Goal: Information Seeking & Learning: Learn about a topic

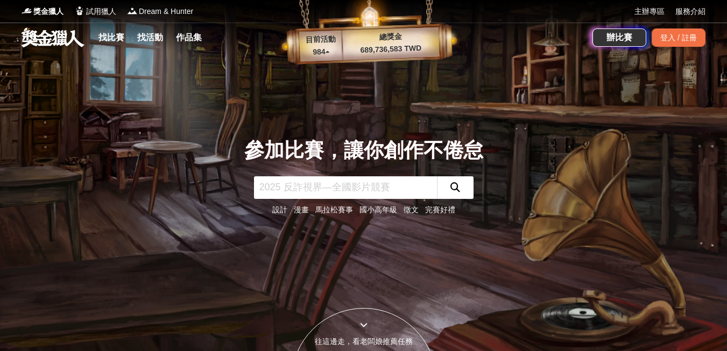
click at [282, 208] on link "設計" at bounding box center [279, 210] width 15 height 9
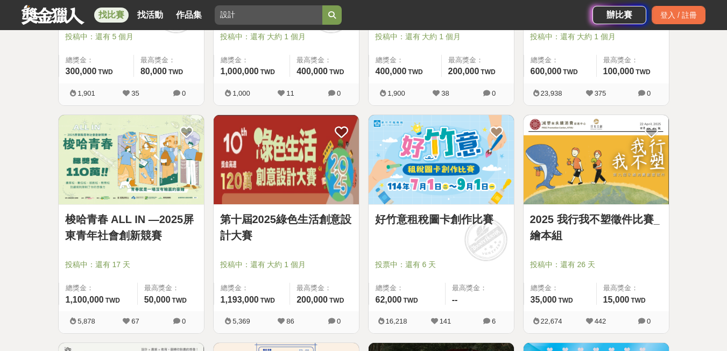
scroll to position [359, 0]
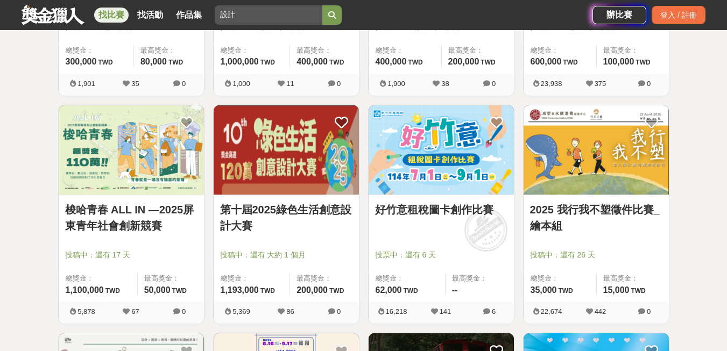
click at [308, 158] on img at bounding box center [286, 150] width 145 height 90
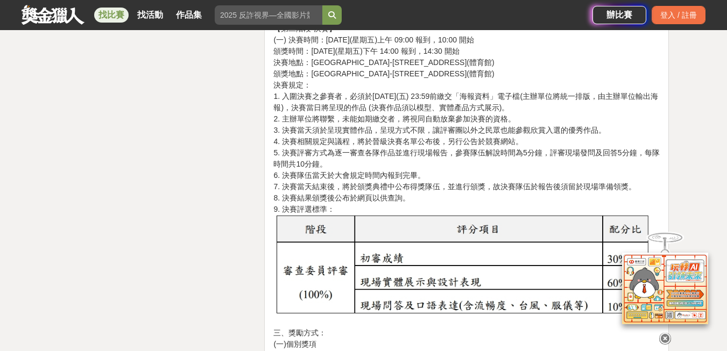
scroll to position [2977, 0]
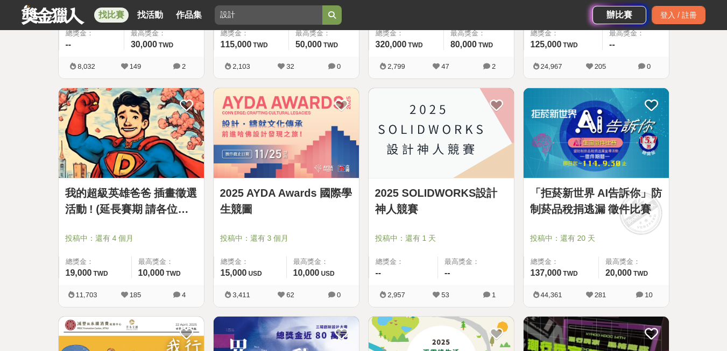
scroll to position [825, 0]
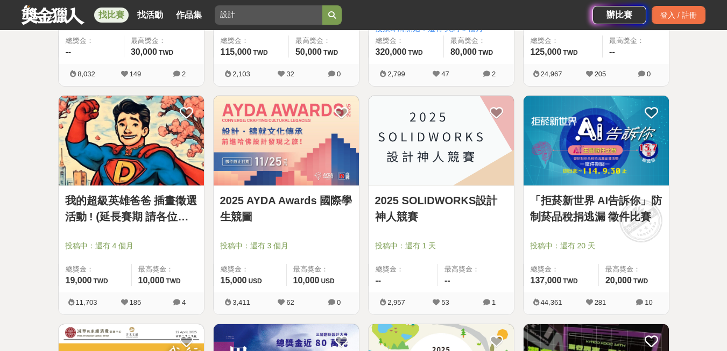
click at [414, 144] on img at bounding box center [441, 141] width 145 height 90
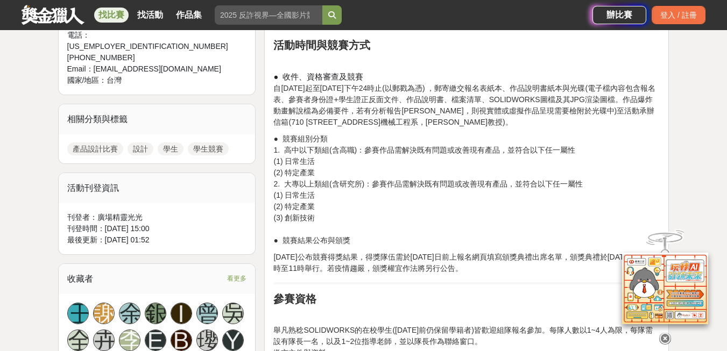
scroll to position [394, 0]
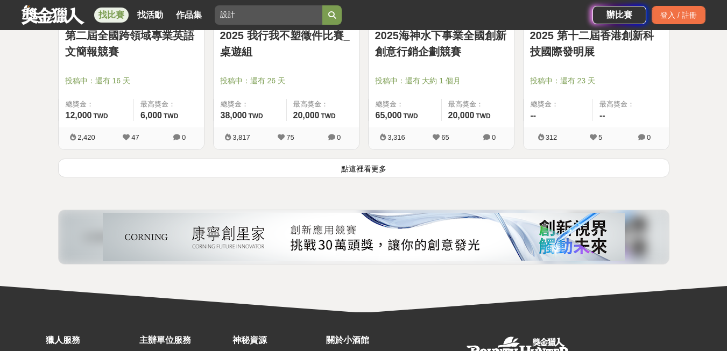
scroll to position [1471, 0]
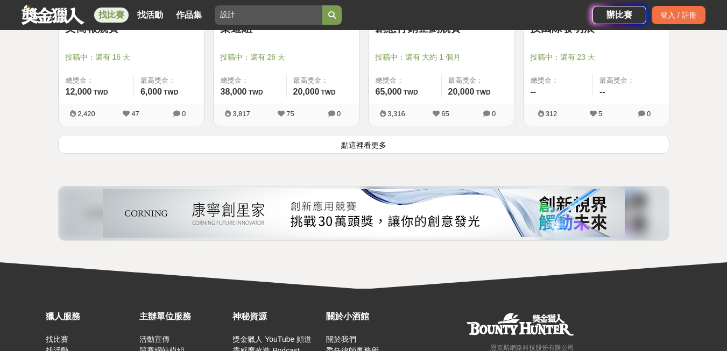
click at [395, 143] on button "點這裡看更多" at bounding box center [363, 144] width 611 height 19
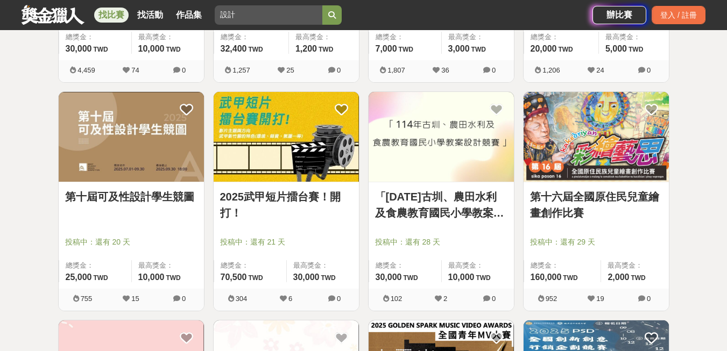
scroll to position [2476, 0]
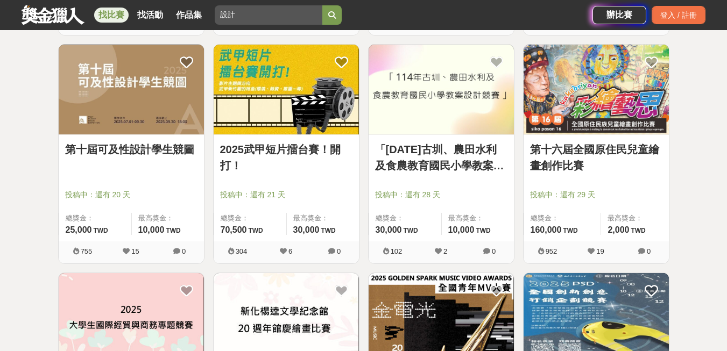
click at [189, 123] on img at bounding box center [131, 90] width 145 height 90
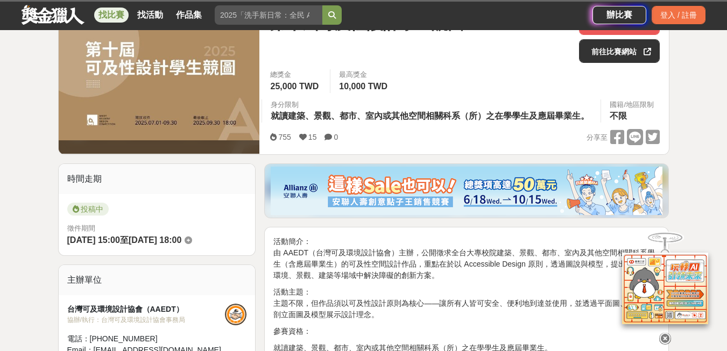
scroll to position [215, 0]
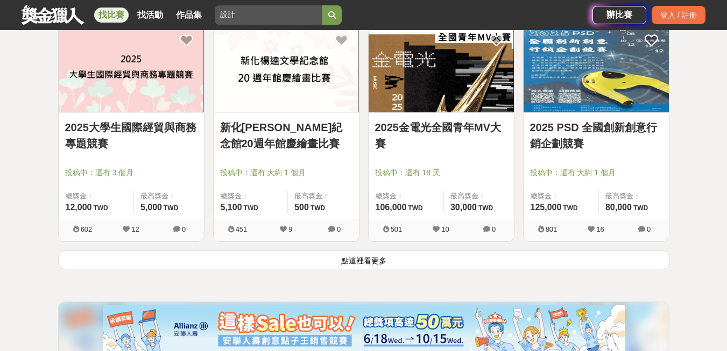
scroll to position [2727, 0]
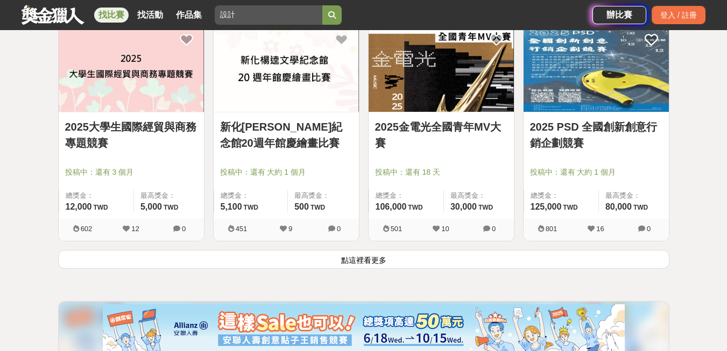
click at [357, 265] on button "點這裡看更多" at bounding box center [363, 259] width 611 height 19
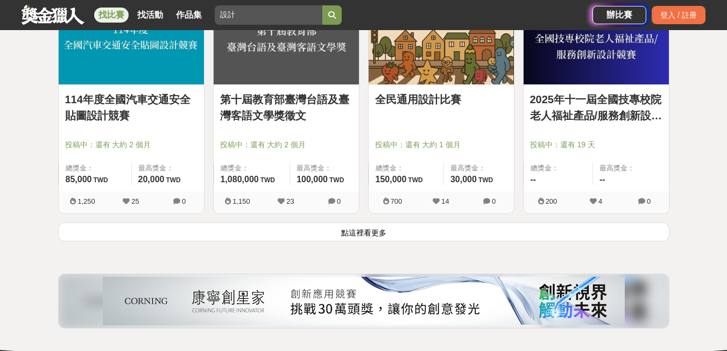
scroll to position [4126, 0]
click at [441, 93] on link "全民通用設計比賽" at bounding box center [441, 99] width 132 height 16
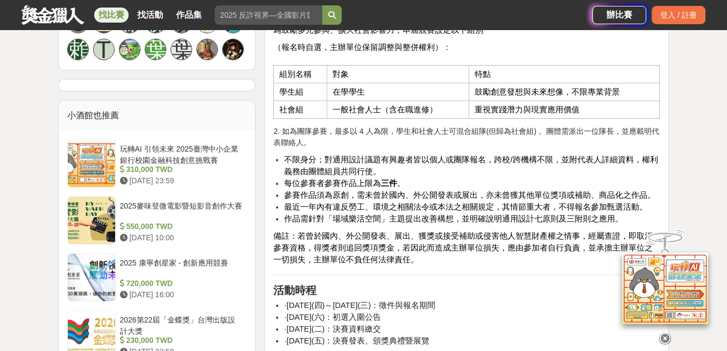
scroll to position [932, 0]
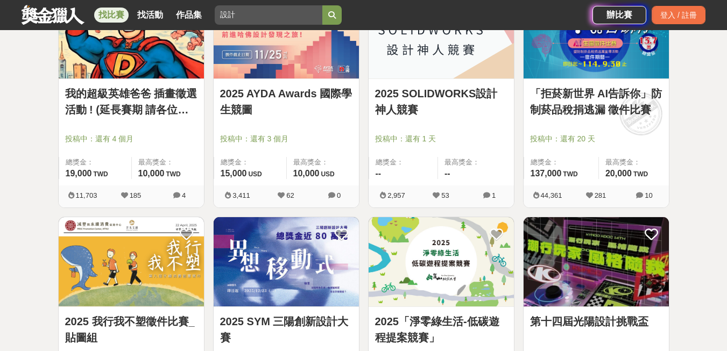
scroll to position [4126, 0]
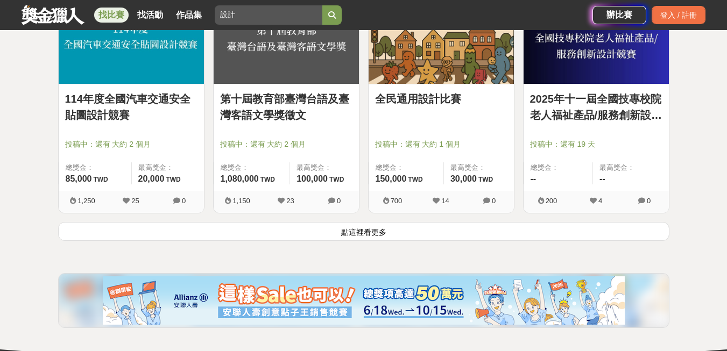
click at [376, 235] on button "點這裡看更多" at bounding box center [363, 231] width 611 height 19
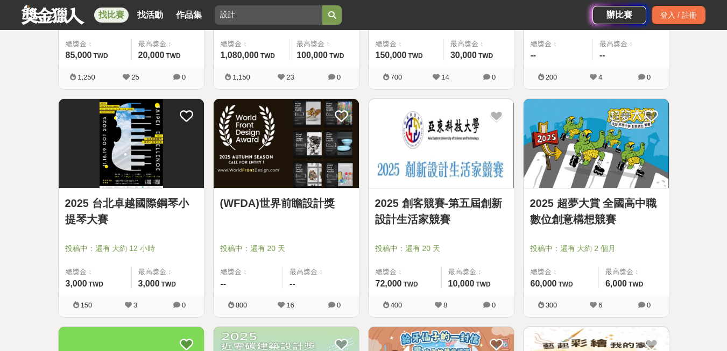
scroll to position [4269, 0]
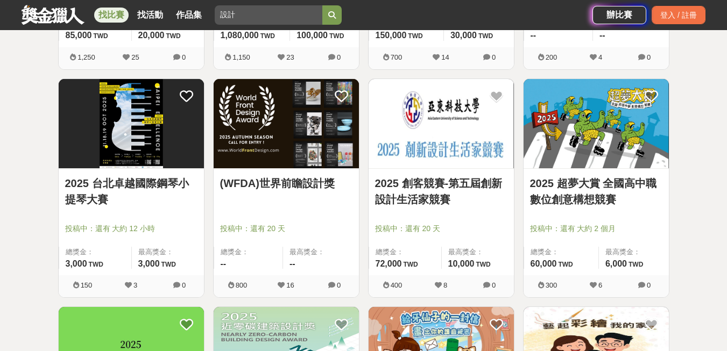
click at [285, 116] on img at bounding box center [286, 124] width 145 height 90
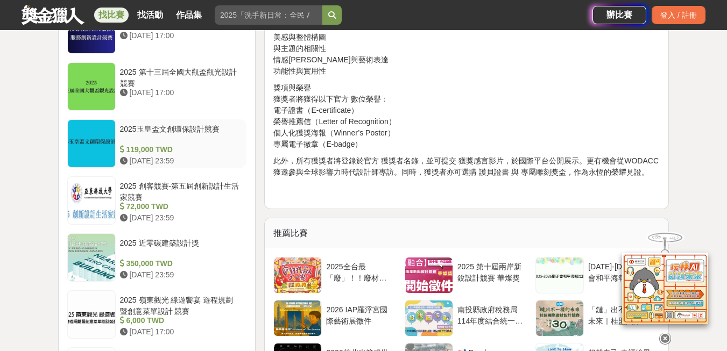
scroll to position [1148, 0]
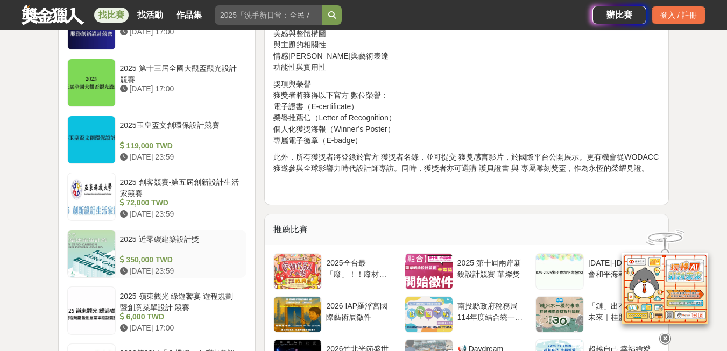
click at [222, 258] on div "350,000 TWD" at bounding box center [181, 259] width 123 height 11
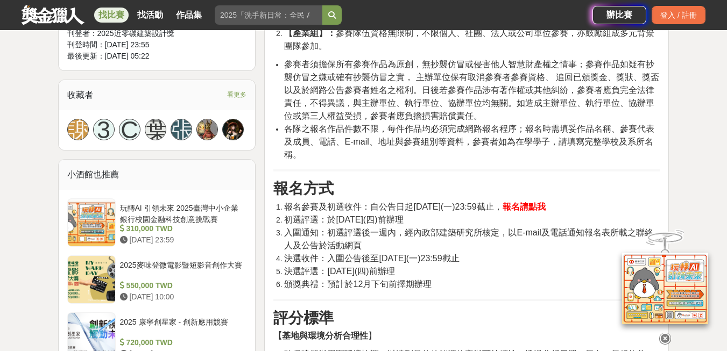
scroll to position [712, 0]
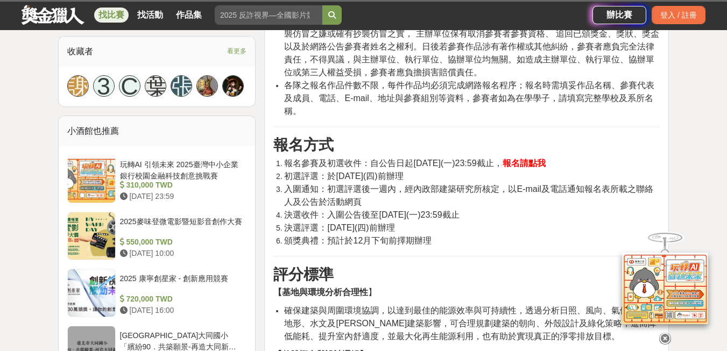
scroll to position [730, 0]
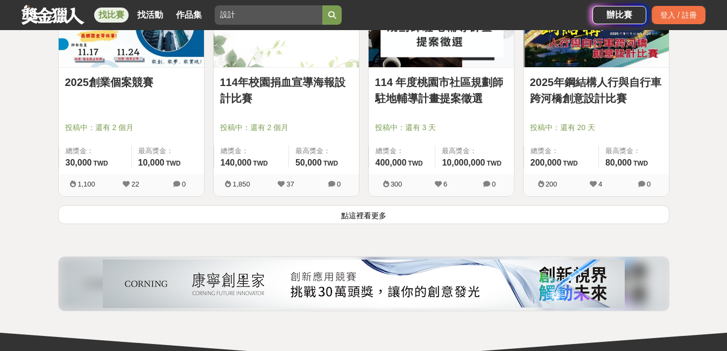
scroll to position [5561, 0]
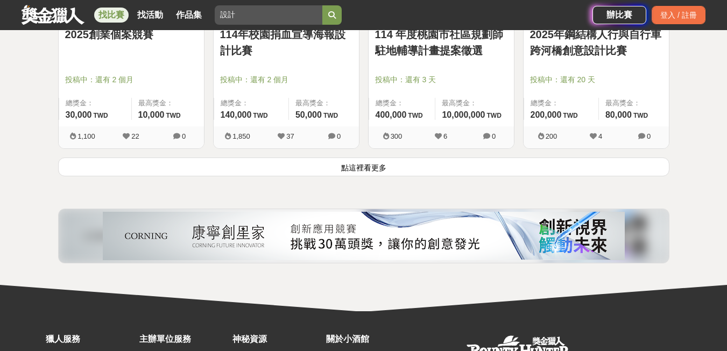
click at [334, 169] on button "點這裡看更多" at bounding box center [363, 167] width 611 height 19
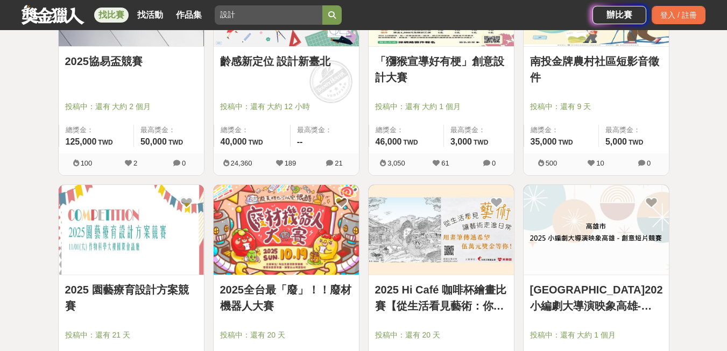
scroll to position [6242, 0]
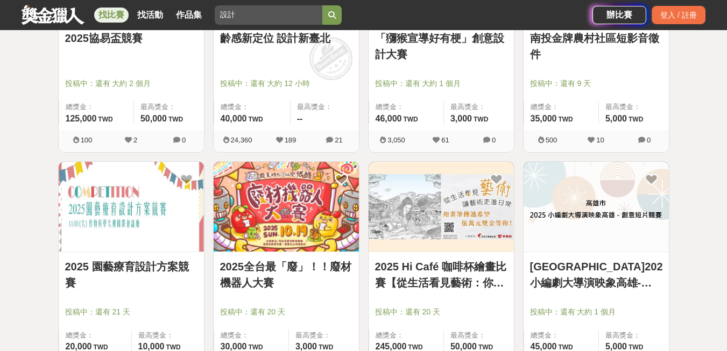
click at [331, 194] on img at bounding box center [286, 207] width 145 height 90
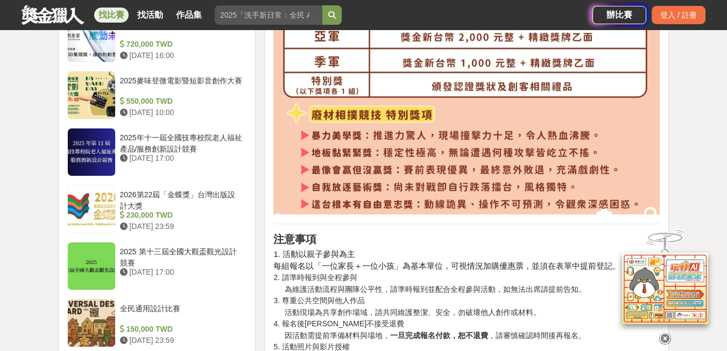
scroll to position [1327, 0]
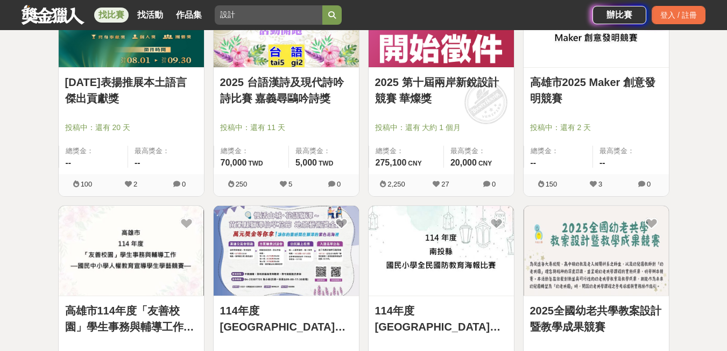
scroll to position [5738, 0]
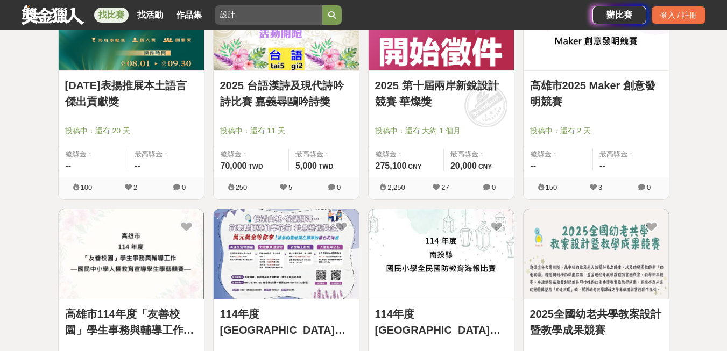
click at [238, 13] on input "設計" at bounding box center [269, 14] width 108 height 19
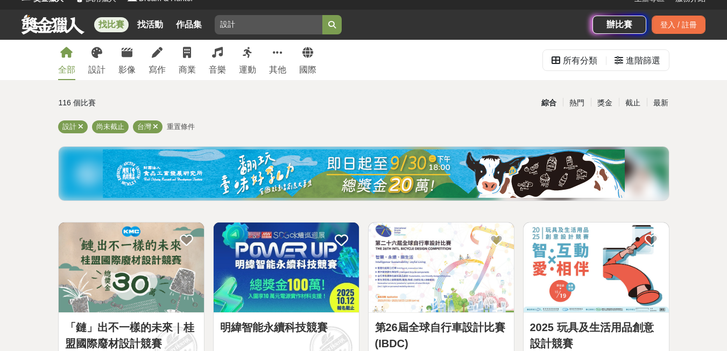
scroll to position [0, 0]
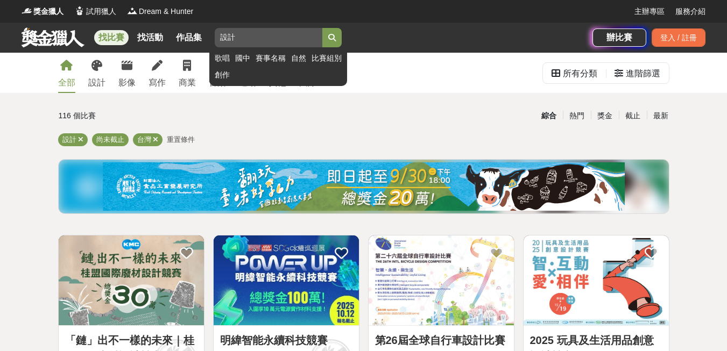
click at [220, 36] on input "設計" at bounding box center [269, 37] width 108 height 19
click at [322, 28] on button "submit" at bounding box center [331, 37] width 19 height 19
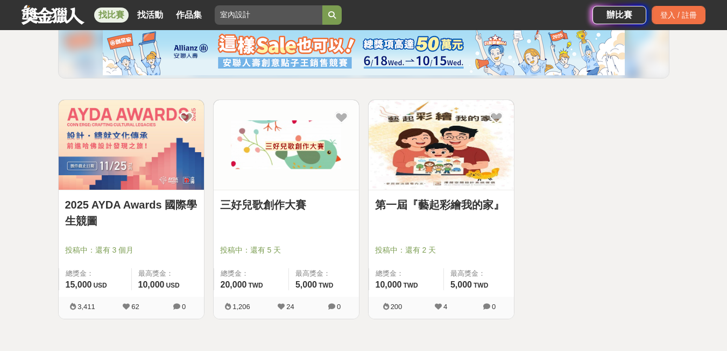
scroll to position [72, 0]
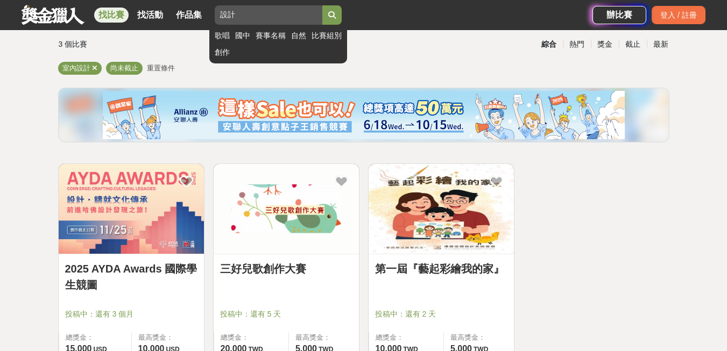
type input "設計"
click at [322, 5] on button "submit" at bounding box center [331, 14] width 19 height 19
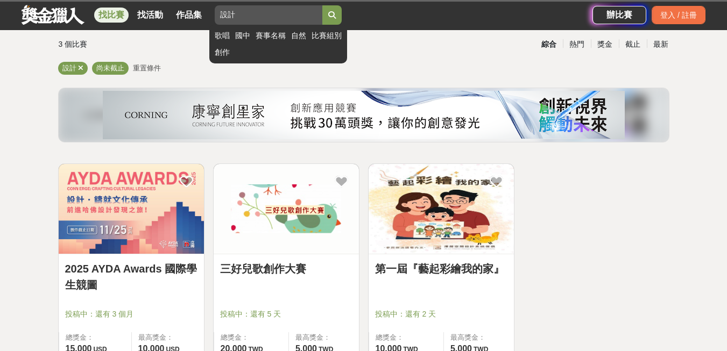
click at [322, 5] on button "submit" at bounding box center [331, 14] width 19 height 19
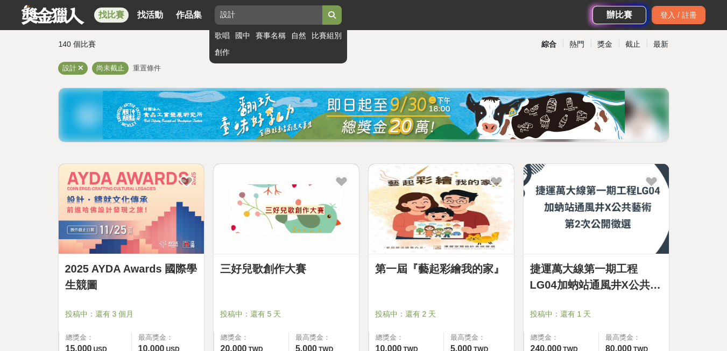
click at [329, 19] on button "submit" at bounding box center [331, 14] width 19 height 19
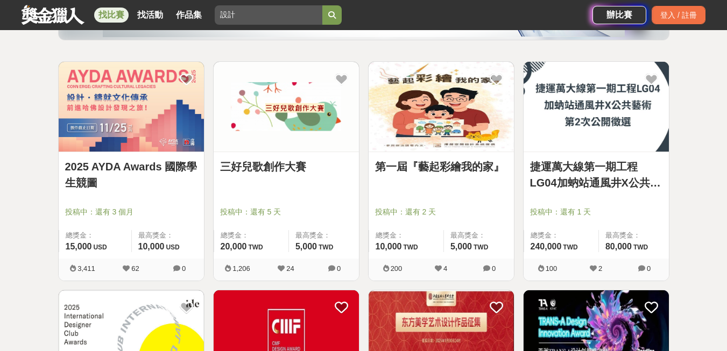
scroll to position [323, 0]
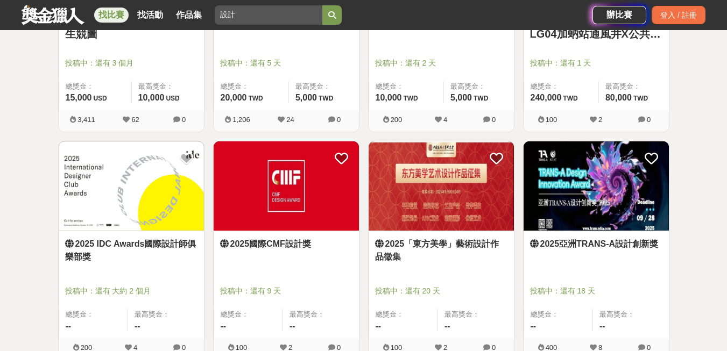
click at [284, 187] on img at bounding box center [286, 187] width 145 height 90
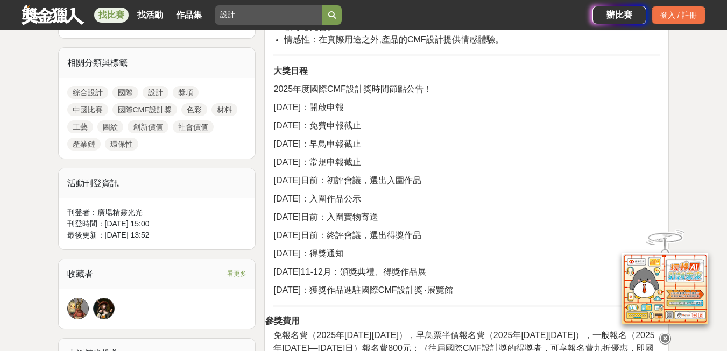
scroll to position [466, 0]
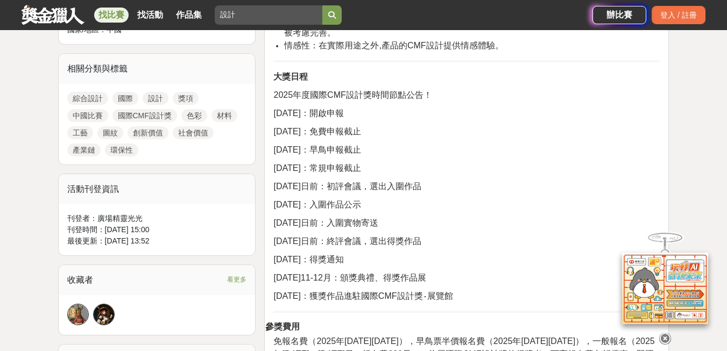
drag, startPoint x: 341, startPoint y: 167, endPoint x: 400, endPoint y: 164, distance: 59.8
click at [400, 164] on p "2025年9月19日：常規申報截止" at bounding box center [466, 168] width 386 height 13
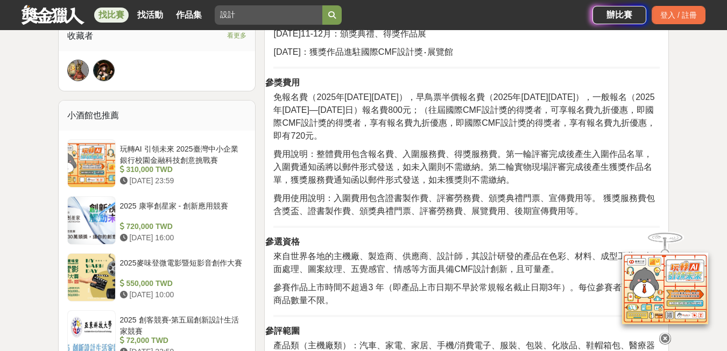
scroll to position [753, 0]
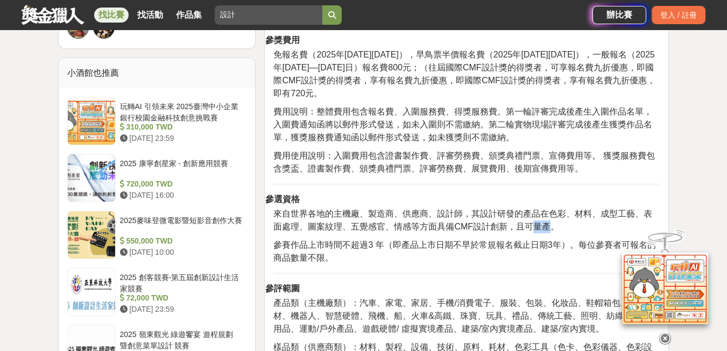
drag, startPoint x: 528, startPoint y: 229, endPoint x: 555, endPoint y: 230, distance: 26.4
click at [555, 230] on span "來自世界各地的主機廠、製造商、供應商、設計師，其設計研發的產品在色彩、材料、成型工藝、表面處理、圖案紋理、五覺感官、情感等方面具備CMF設計創新，且可量產。" at bounding box center [462, 220] width 379 height 22
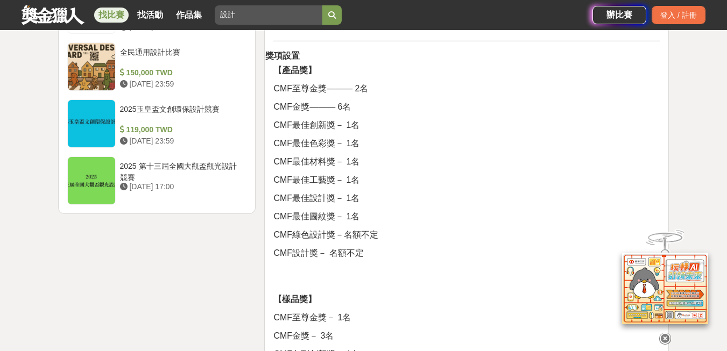
scroll to position [1327, 0]
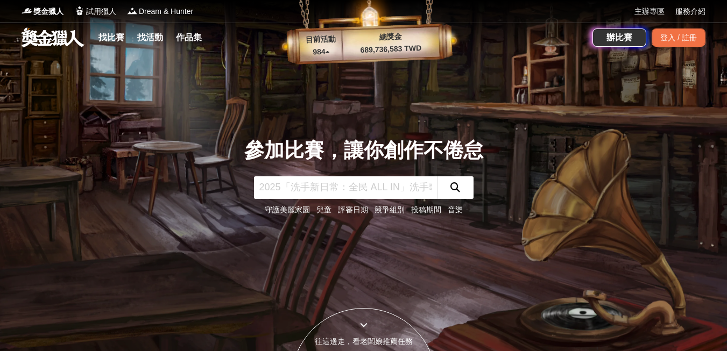
click at [312, 174] on div "參加比賽，讓你創作不倦怠 守護美麗家園 兒童 評審日期 競爭組別 投稿期間 音樂" at bounding box center [363, 176] width 239 height 80
click at [308, 183] on input "text" at bounding box center [345, 187] width 183 height 23
click at [105, 38] on link "找比賽" at bounding box center [111, 37] width 34 height 15
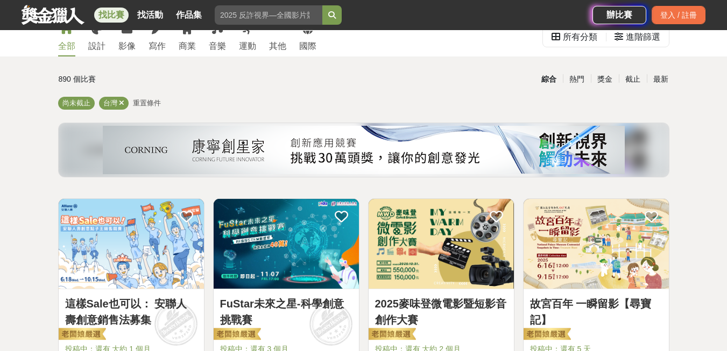
scroll to position [36, 0]
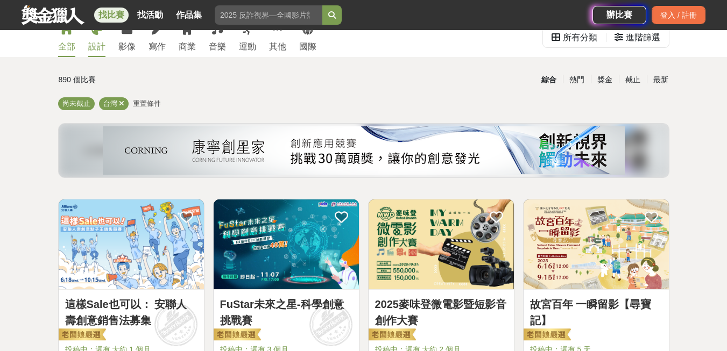
click at [97, 38] on link "設計" at bounding box center [96, 37] width 17 height 40
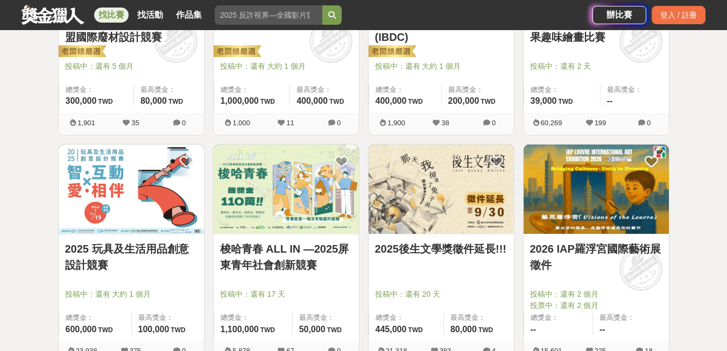
scroll to position [394, 0]
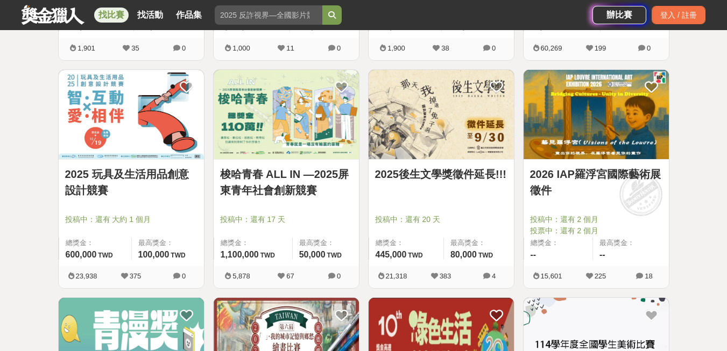
click at [644, 137] on img at bounding box center [596, 115] width 145 height 90
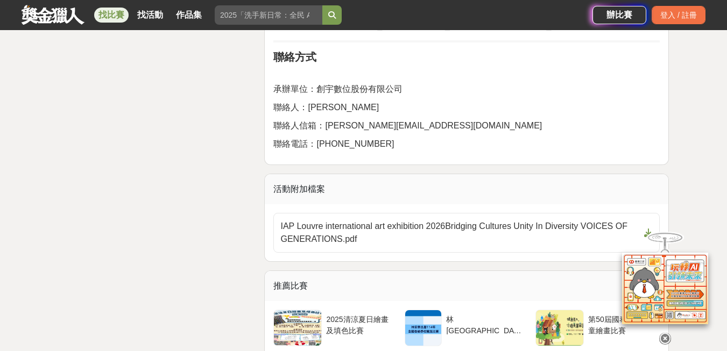
scroll to position [2439, 0]
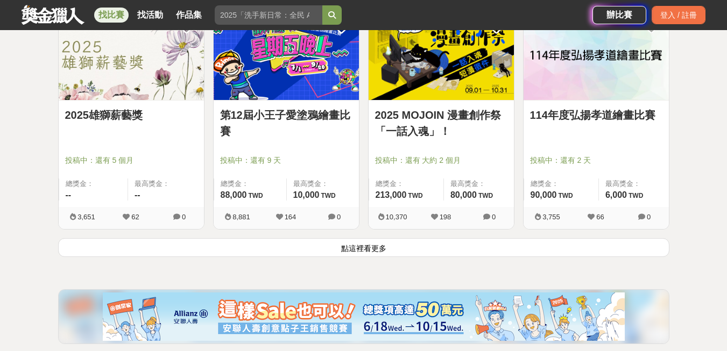
scroll to position [1399, 0]
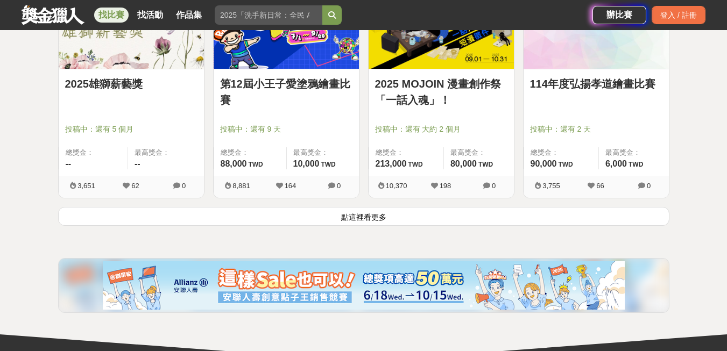
click at [381, 214] on button "點這裡看更多" at bounding box center [363, 216] width 611 height 19
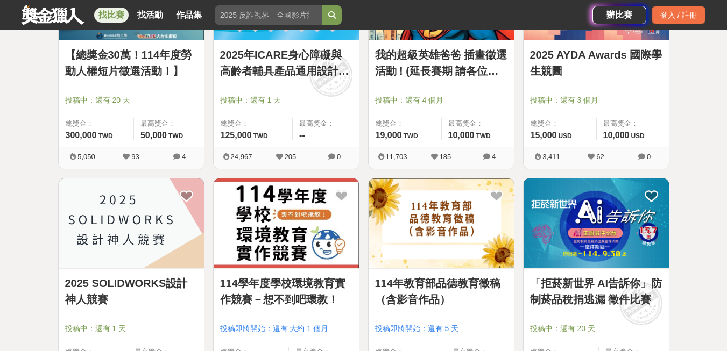
scroll to position [1686, 0]
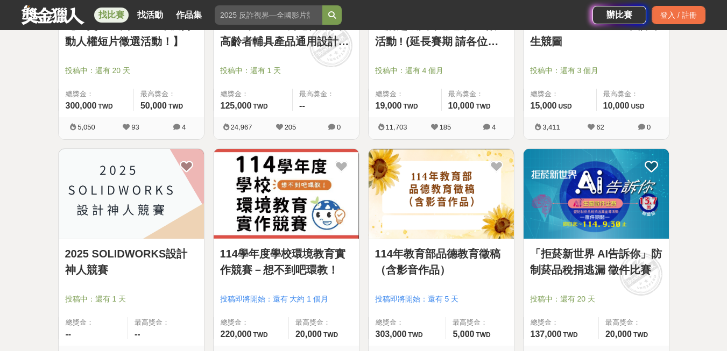
click at [144, 227] on img at bounding box center [131, 194] width 145 height 90
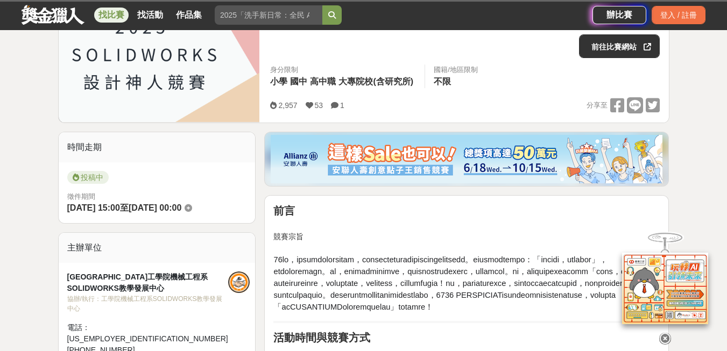
scroll to position [179, 0]
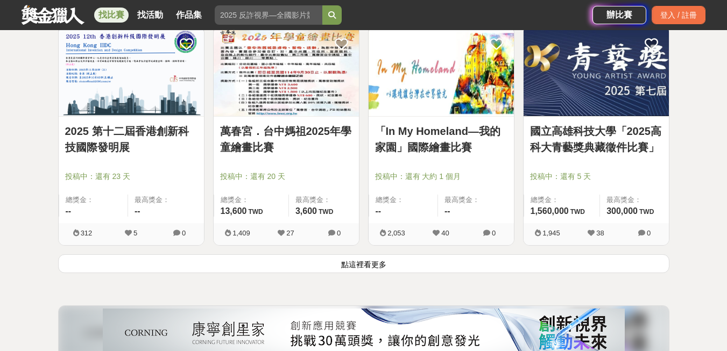
scroll to position [2726, 0]
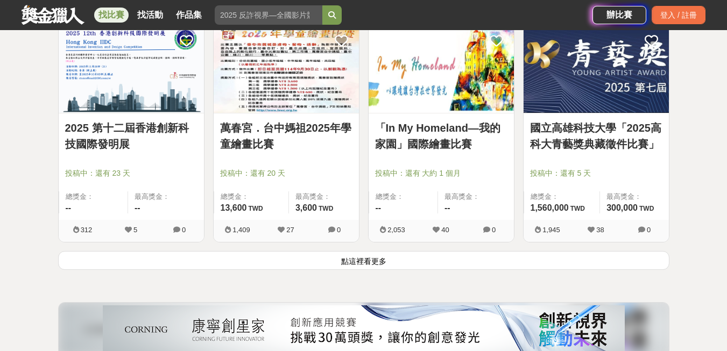
click at [383, 262] on button "點這裡看更多" at bounding box center [363, 260] width 611 height 19
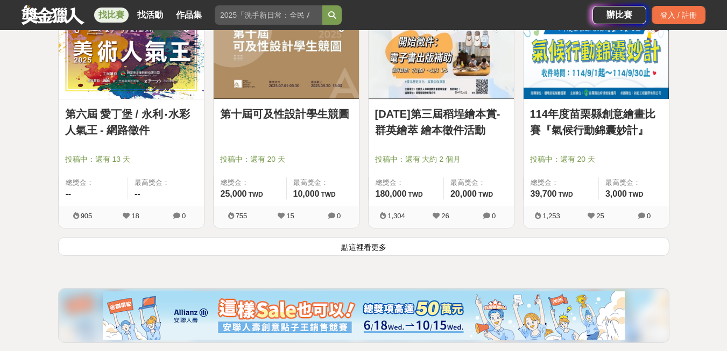
scroll to position [4089, 0]
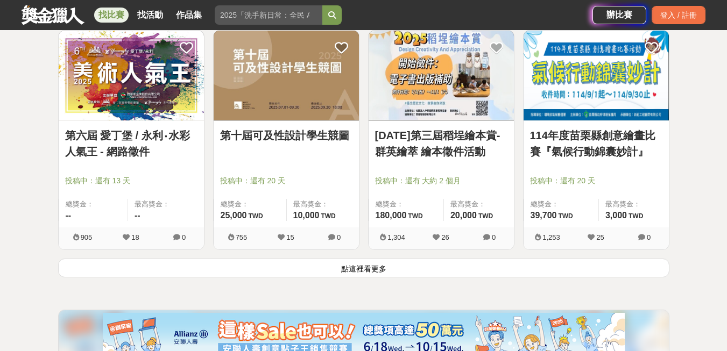
click at [362, 273] on button "點這裡看更多" at bounding box center [363, 268] width 611 height 19
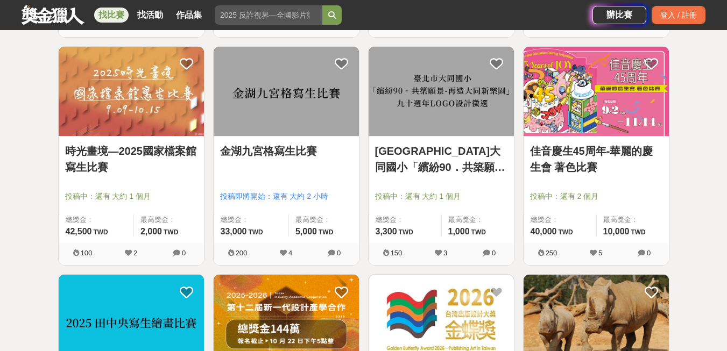
scroll to position [4950, 0]
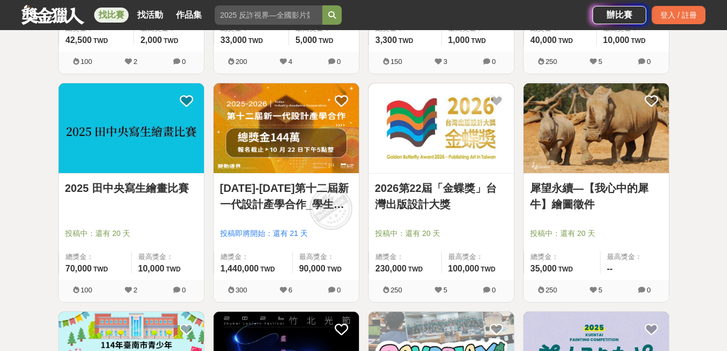
drag, startPoint x: 340, startPoint y: 298, endPoint x: 700, endPoint y: 209, distance: 370.7
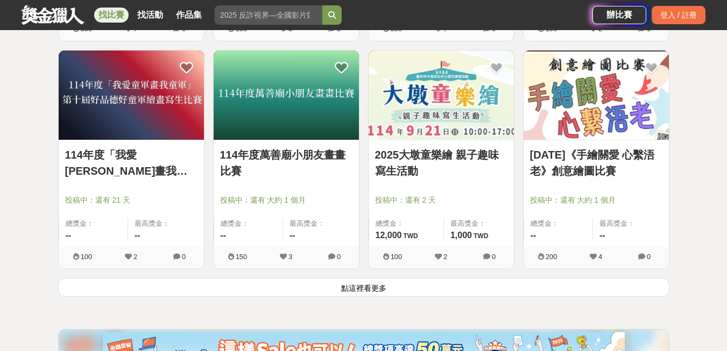
scroll to position [5452, 0]
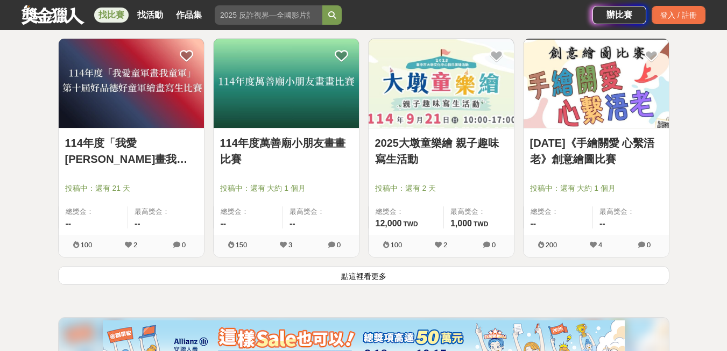
click at [371, 277] on button "點這裡看更多" at bounding box center [363, 275] width 611 height 19
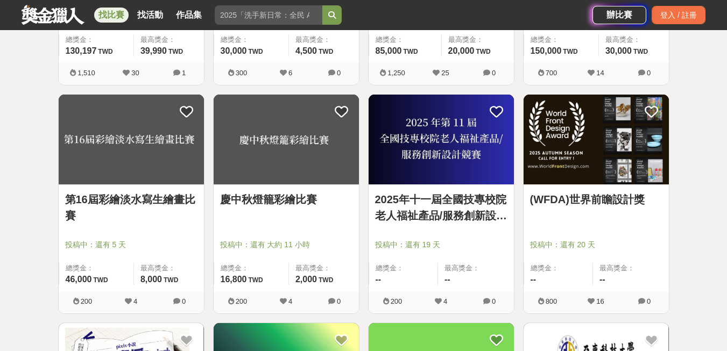
scroll to position [6564, 0]
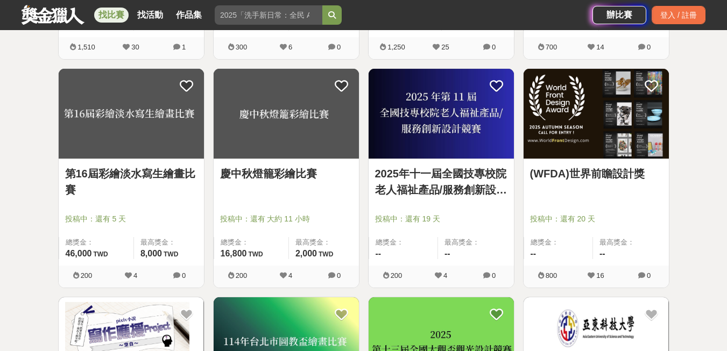
click at [604, 202] on div at bounding box center [599, 203] width 139 height 13
click at [596, 178] on link "(WFDA)世界前瞻設計獎" at bounding box center [596, 174] width 132 height 16
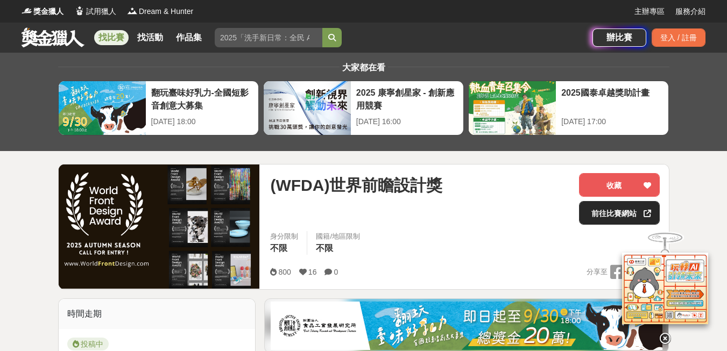
click at [607, 214] on link "前往比賽網站" at bounding box center [619, 213] width 81 height 24
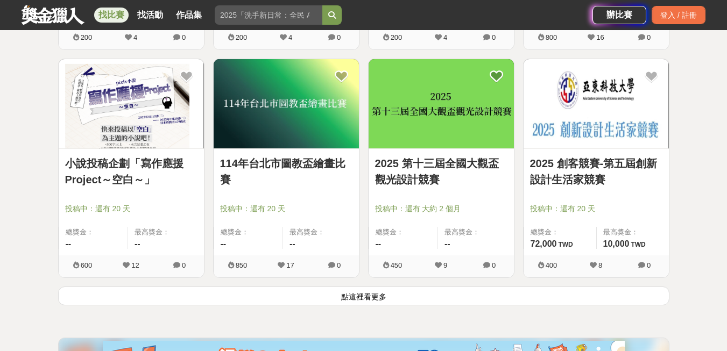
scroll to position [6815, 0]
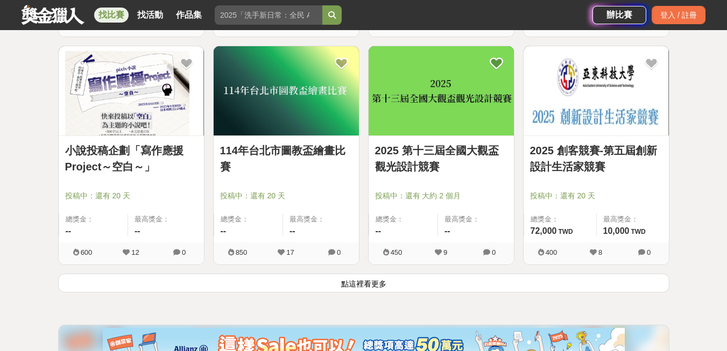
click at [386, 282] on button "點這裡看更多" at bounding box center [363, 283] width 611 height 19
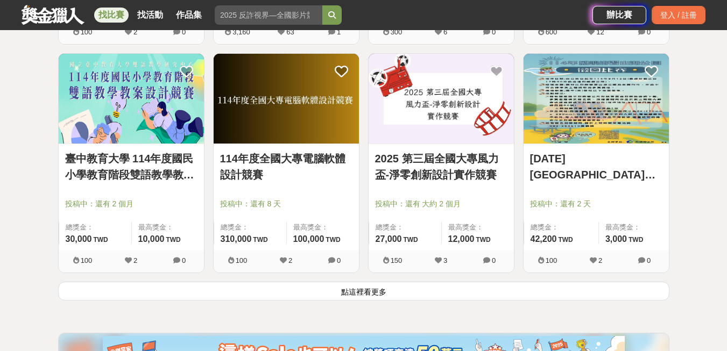
scroll to position [8214, 0]
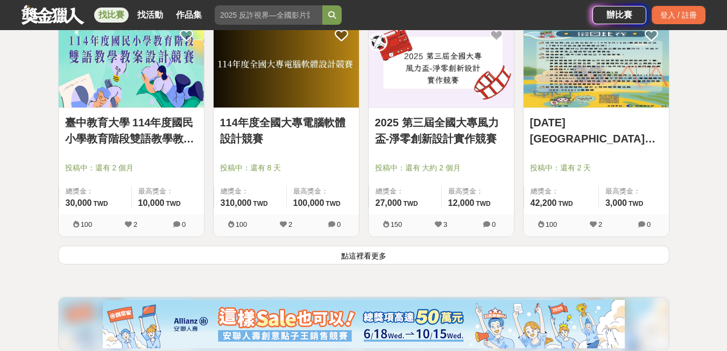
click at [397, 250] on button "點這裡看更多" at bounding box center [363, 255] width 611 height 19
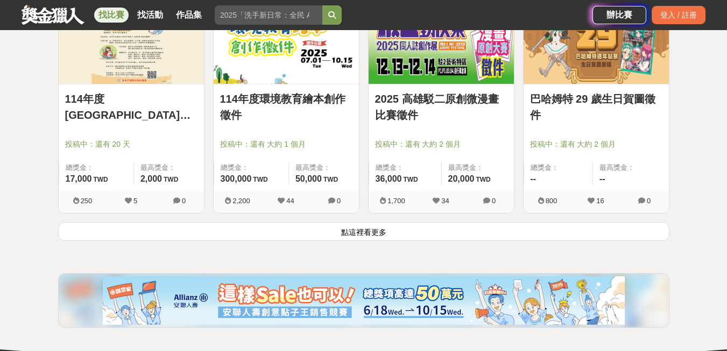
scroll to position [9613, 0]
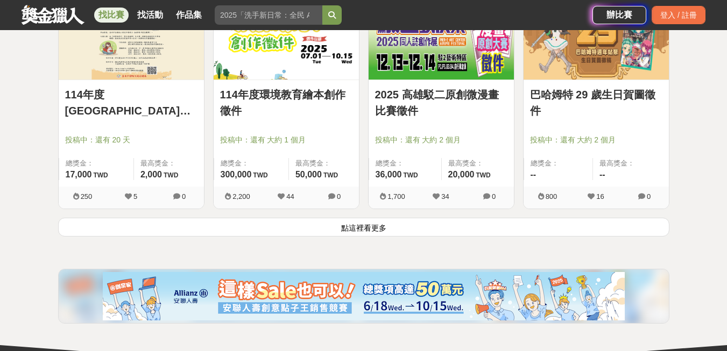
click at [405, 229] on button "點這裡看更多" at bounding box center [363, 227] width 611 height 19
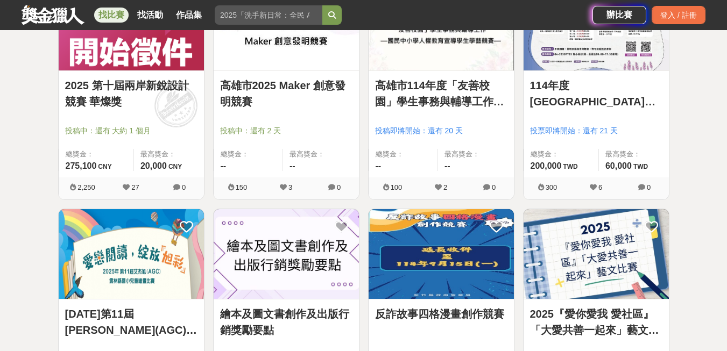
scroll to position [10008, 0]
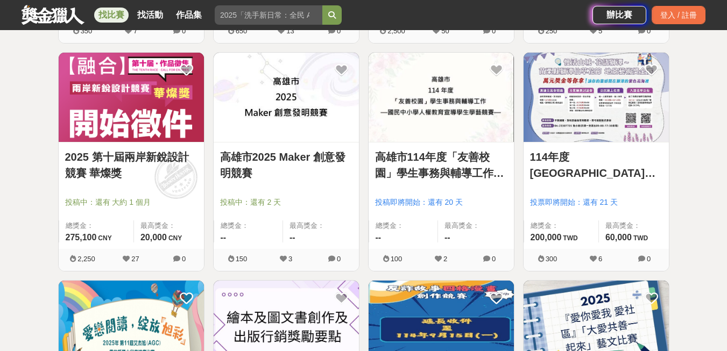
click at [135, 80] on img at bounding box center [131, 98] width 145 height 90
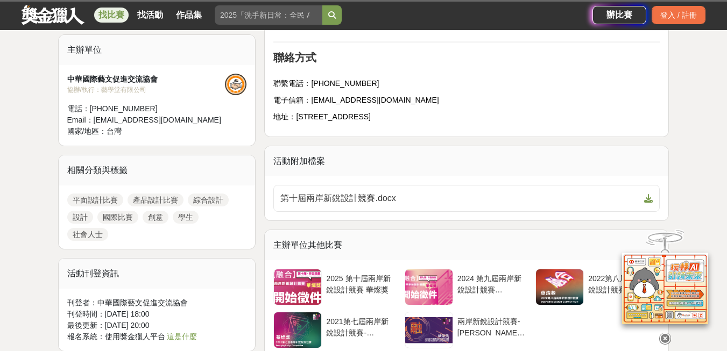
scroll to position [1184, 0]
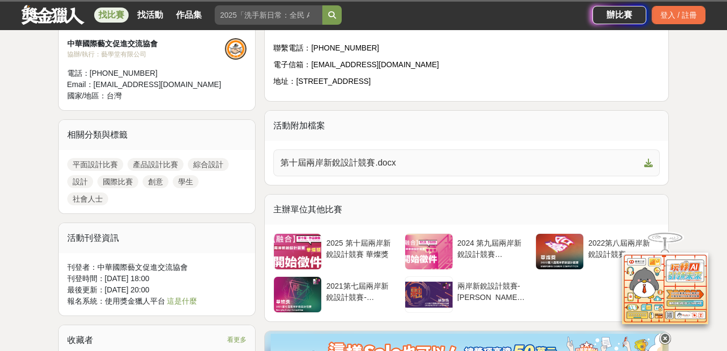
click at [484, 168] on span "第十屆兩岸新銳設計競賽.docx" at bounding box center [459, 163] width 359 height 13
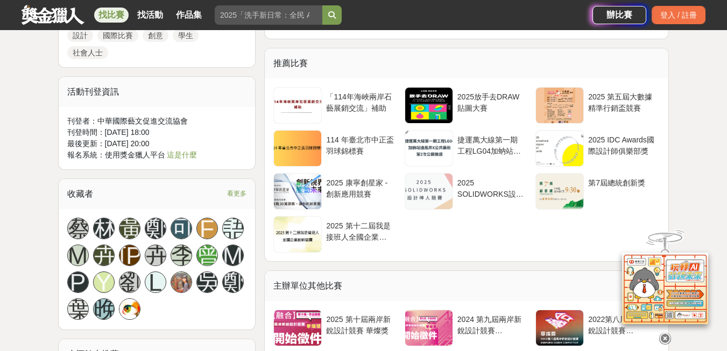
scroll to position [1363, 0]
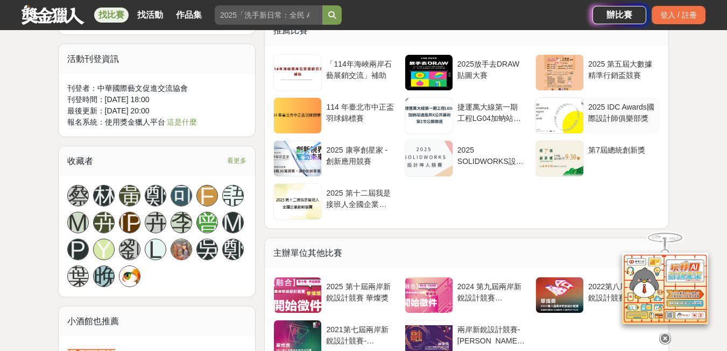
click at [596, 114] on div "2025 IDC Awards國際設計師俱樂部獎" at bounding box center [621, 112] width 67 height 20
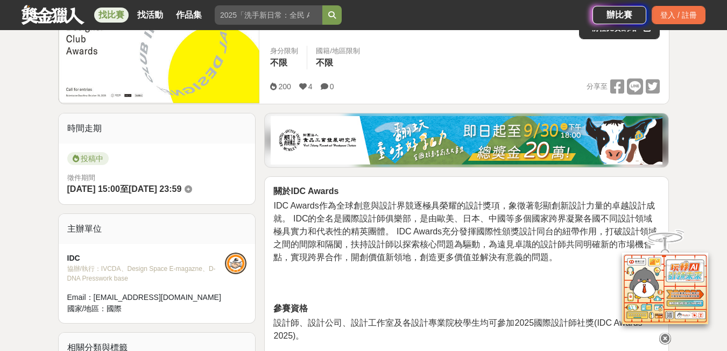
scroll to position [108, 0]
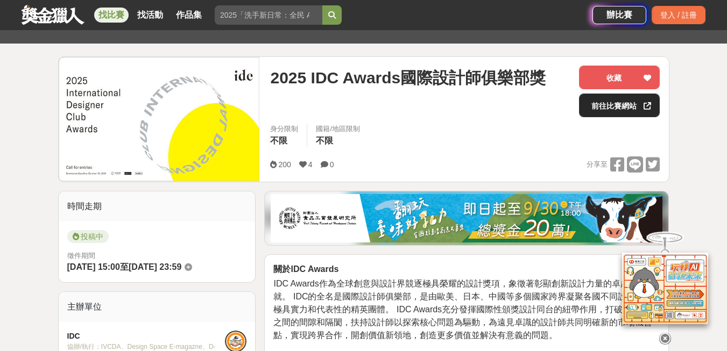
click at [644, 105] on icon at bounding box center [647, 106] width 8 height 8
click at [630, 105] on link "前往比賽網站" at bounding box center [619, 106] width 81 height 24
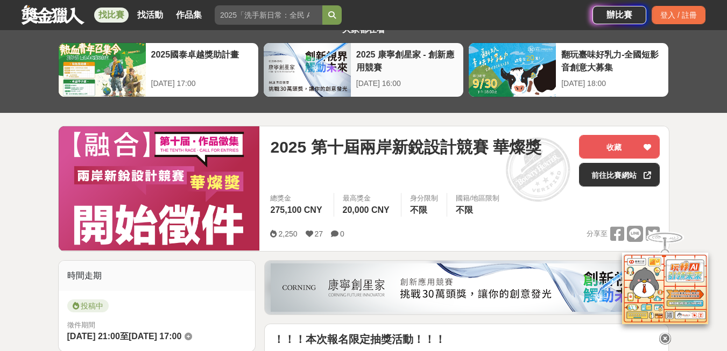
scroll to position [36, 0]
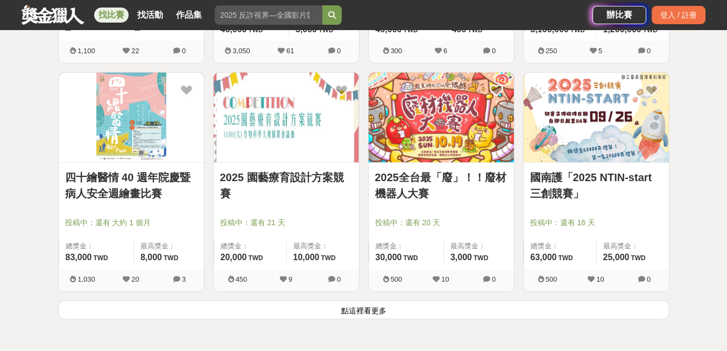
scroll to position [10905, 0]
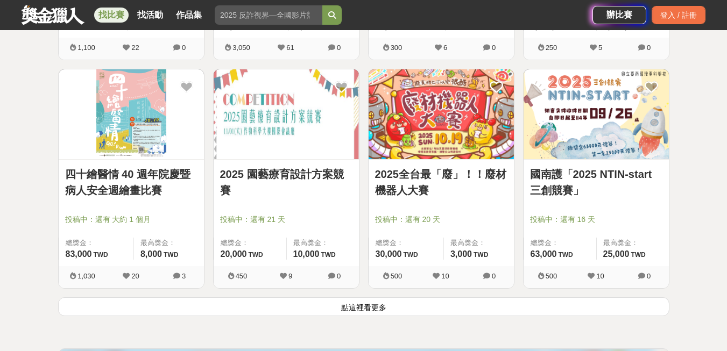
click at [364, 311] on button "點這裡看更多" at bounding box center [363, 307] width 611 height 19
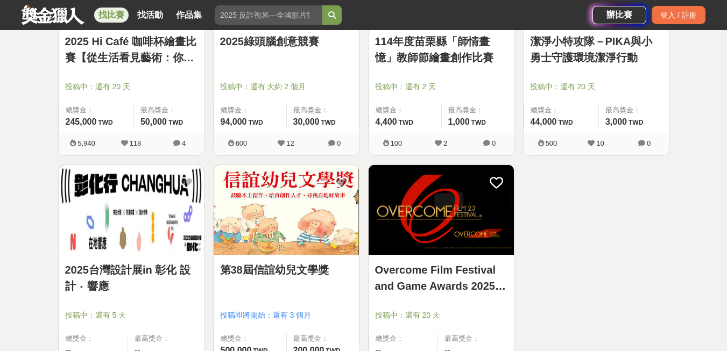
scroll to position [11299, 0]
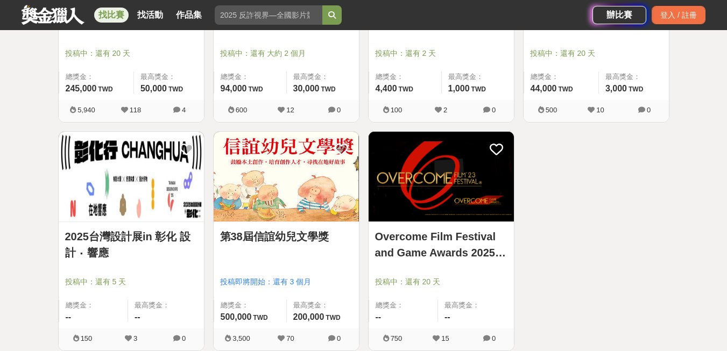
click at [463, 178] on img at bounding box center [441, 177] width 145 height 90
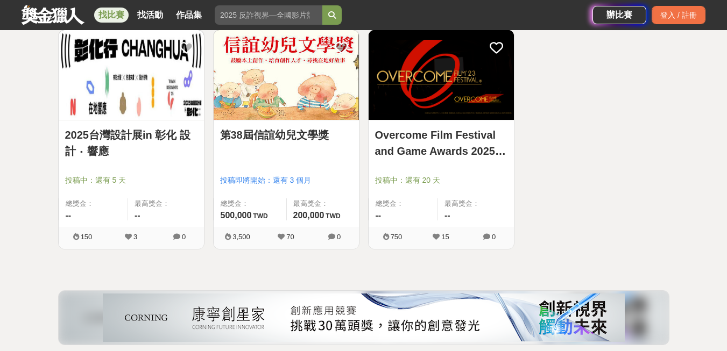
scroll to position [11407, 0]
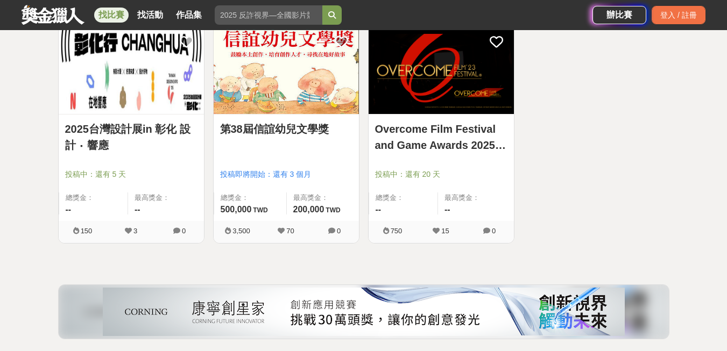
click at [130, 58] on img at bounding box center [131, 69] width 145 height 90
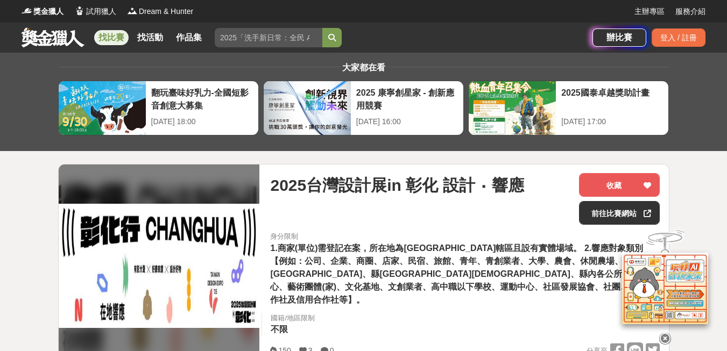
scroll to position [36, 0]
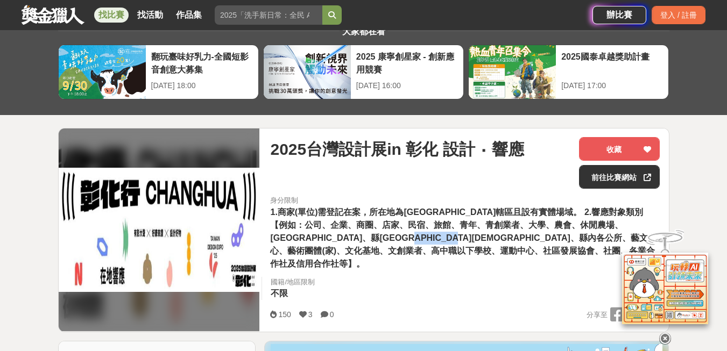
drag, startPoint x: 493, startPoint y: 238, endPoint x: 557, endPoint y: 233, distance: 64.3
click at [557, 233] on span "1.商家(單位)需登記在案，所在地為彰化縣轄區且設有實體場域。 2.響應對象類別【例如：公司、企業、商圈、店家、民宿、旅館、青年、青創業者、大學、農會、休閒農…" at bounding box center [463, 238] width 386 height 61
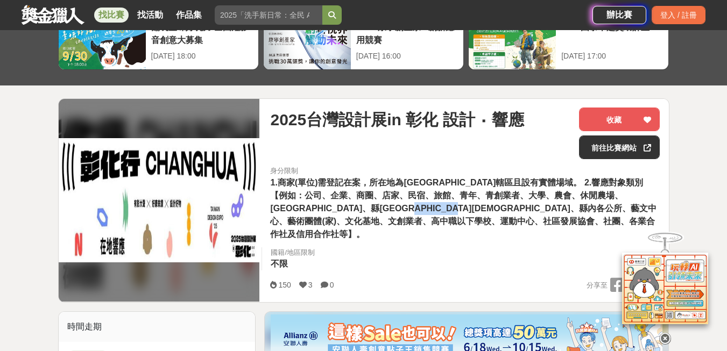
scroll to position [108, 0]
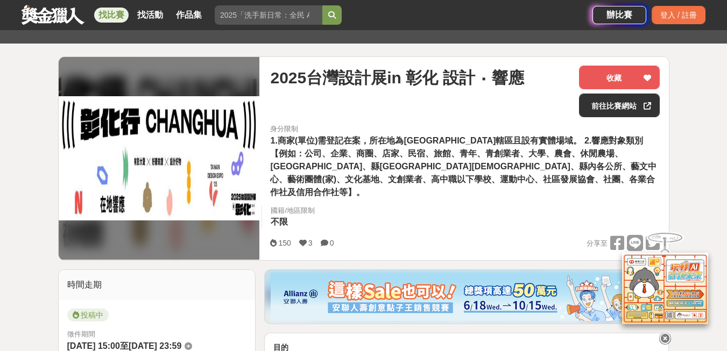
click at [486, 217] on div "身分限制 1.商家(單位)需登記在案，所在地為彰化縣轄區且設有實體場域。 2.響應對象類別【例如：公司、企業、商圈、店家、民宿、旅館、青年、青創業者、大學、農…" at bounding box center [464, 179] width 407 height 111
drag, startPoint x: 403, startPoint y: 138, endPoint x: 515, endPoint y: 142, distance: 112.0
click at [515, 142] on span "1.商家(單位)需登記在案，所在地為彰化縣轄區且設有實體場域。 2.響應對象類別【例如：公司、企業、商圈、店家、民宿、旅館、青年、青創業者、大學、農會、休閒農…" at bounding box center [463, 166] width 386 height 61
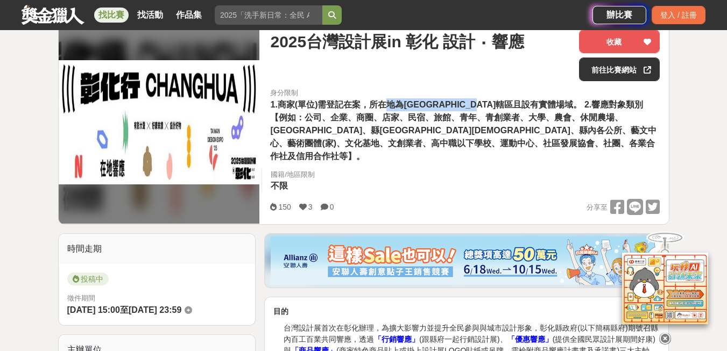
scroll to position [287, 0]
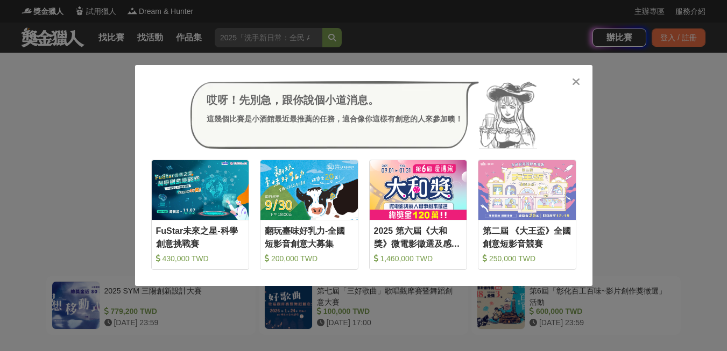
click at [575, 81] on icon at bounding box center [576, 81] width 8 height 11
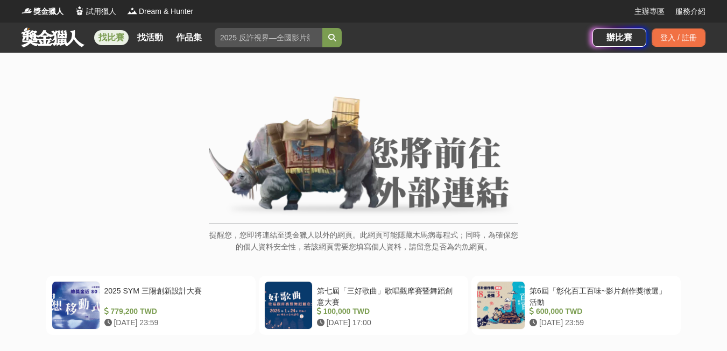
click at [115, 36] on link "找比賽" at bounding box center [111, 37] width 34 height 15
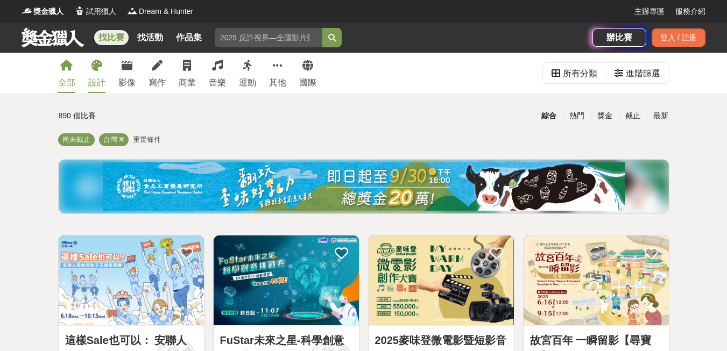
click at [96, 74] on link "設計" at bounding box center [96, 73] width 17 height 40
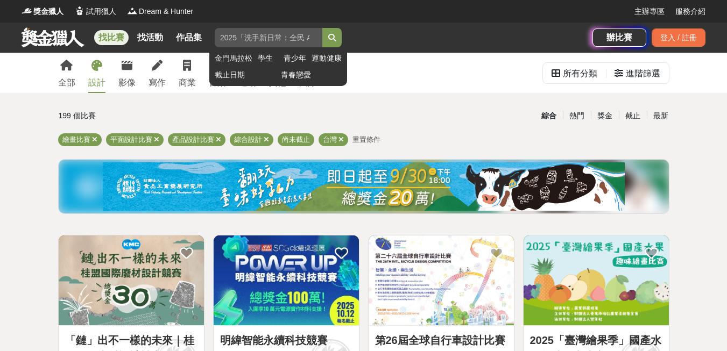
click at [240, 40] on input "search" at bounding box center [269, 37] width 108 height 19
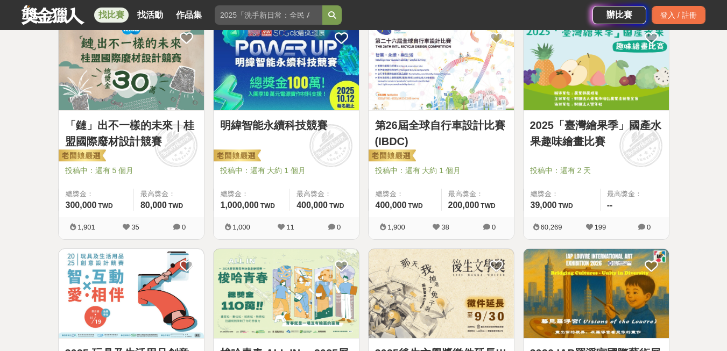
scroll to position [72, 0]
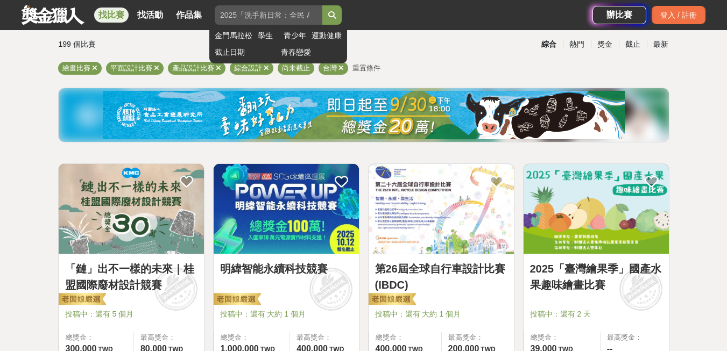
click at [244, 6] on input "search" at bounding box center [269, 14] width 108 height 19
type input "室內設計"
click at [322, 5] on button "submit" at bounding box center [331, 14] width 19 height 19
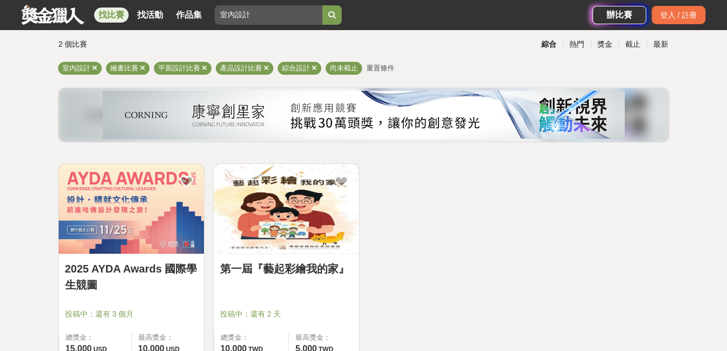
click at [177, 222] on img at bounding box center [131, 209] width 145 height 90
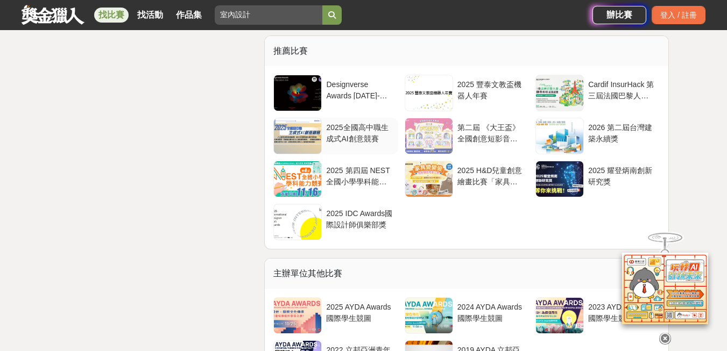
scroll to position [2977, 0]
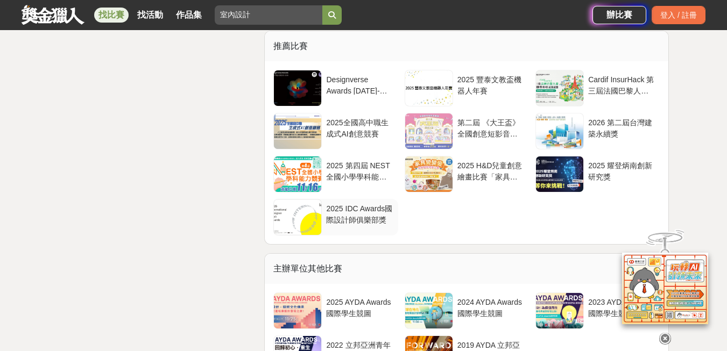
click at [351, 212] on div "2025 IDC Awards國際設計師俱樂部獎" at bounding box center [359, 213] width 67 height 20
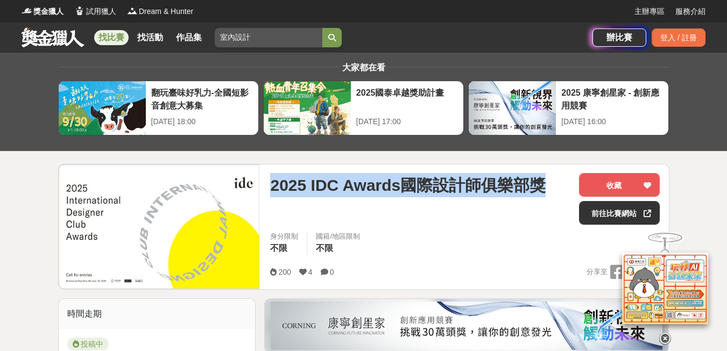
drag, startPoint x: 269, startPoint y: 185, endPoint x: 535, endPoint y: 181, distance: 265.8
click at [535, 181] on div "2025 IDC Awards國際設計師俱樂部獎 收藏 前往比賽網站 身分限制 不限 國籍/地區限制 不限 200 4 0 分享至 收藏 前往比賽網站" at bounding box center [464, 227] width 407 height 125
drag, startPoint x: 535, startPoint y: 181, endPoint x: 516, endPoint y: 184, distance: 19.0
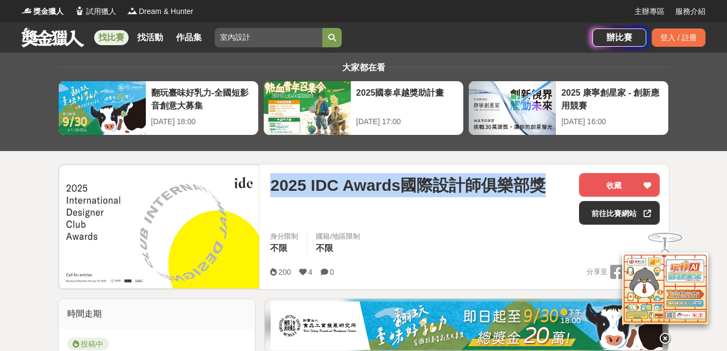
copy span "2025 IDC Awards國際設計師俱樂部獎"
